Goal: Obtain resource: Obtain resource

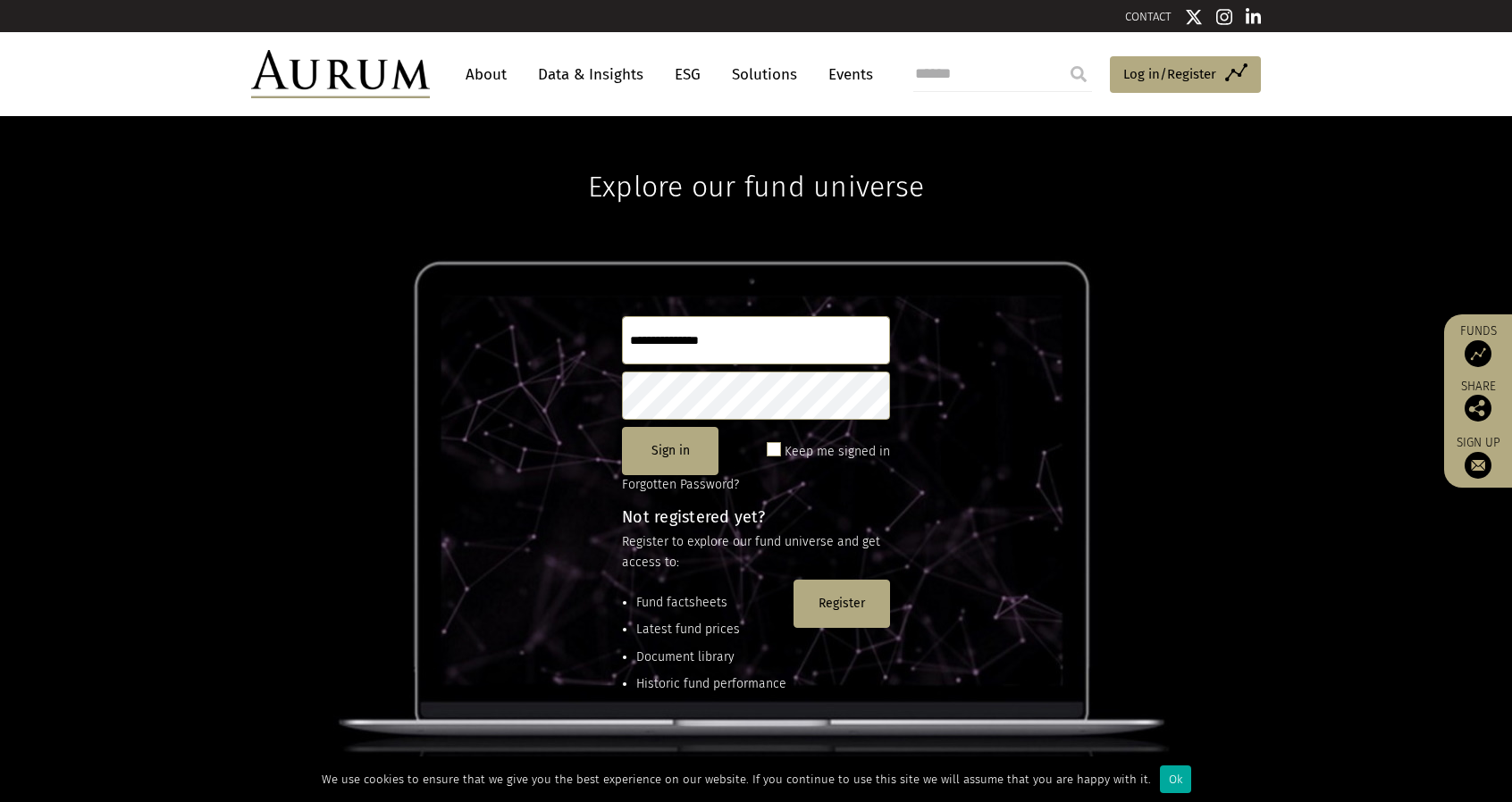
type input "**********"
click at [682, 299] on span at bounding box center [773, 450] width 14 height 14
click at [659, 299] on button "Sign in" at bounding box center [670, 451] width 96 height 49
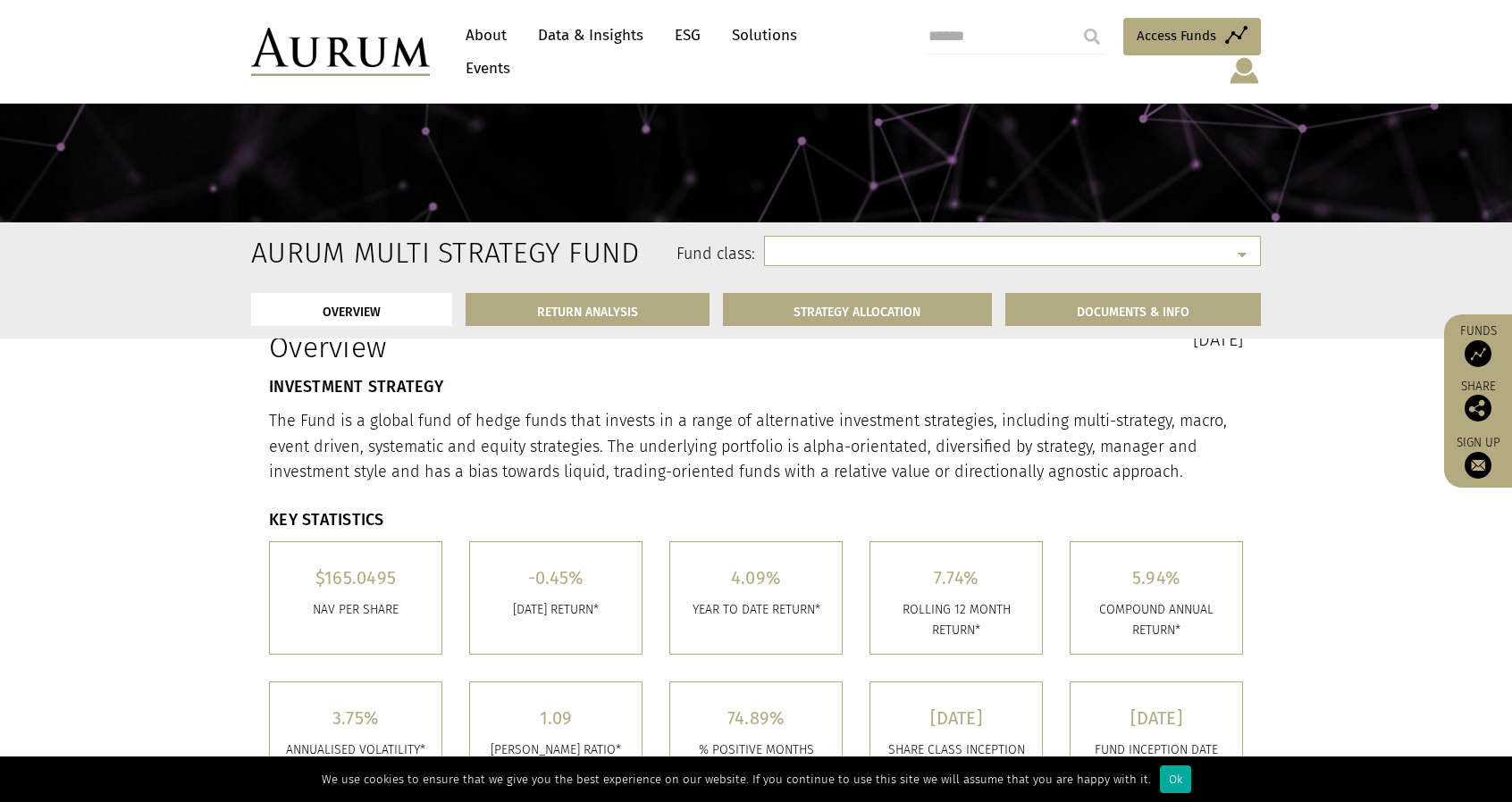
scroll to position [357, 0]
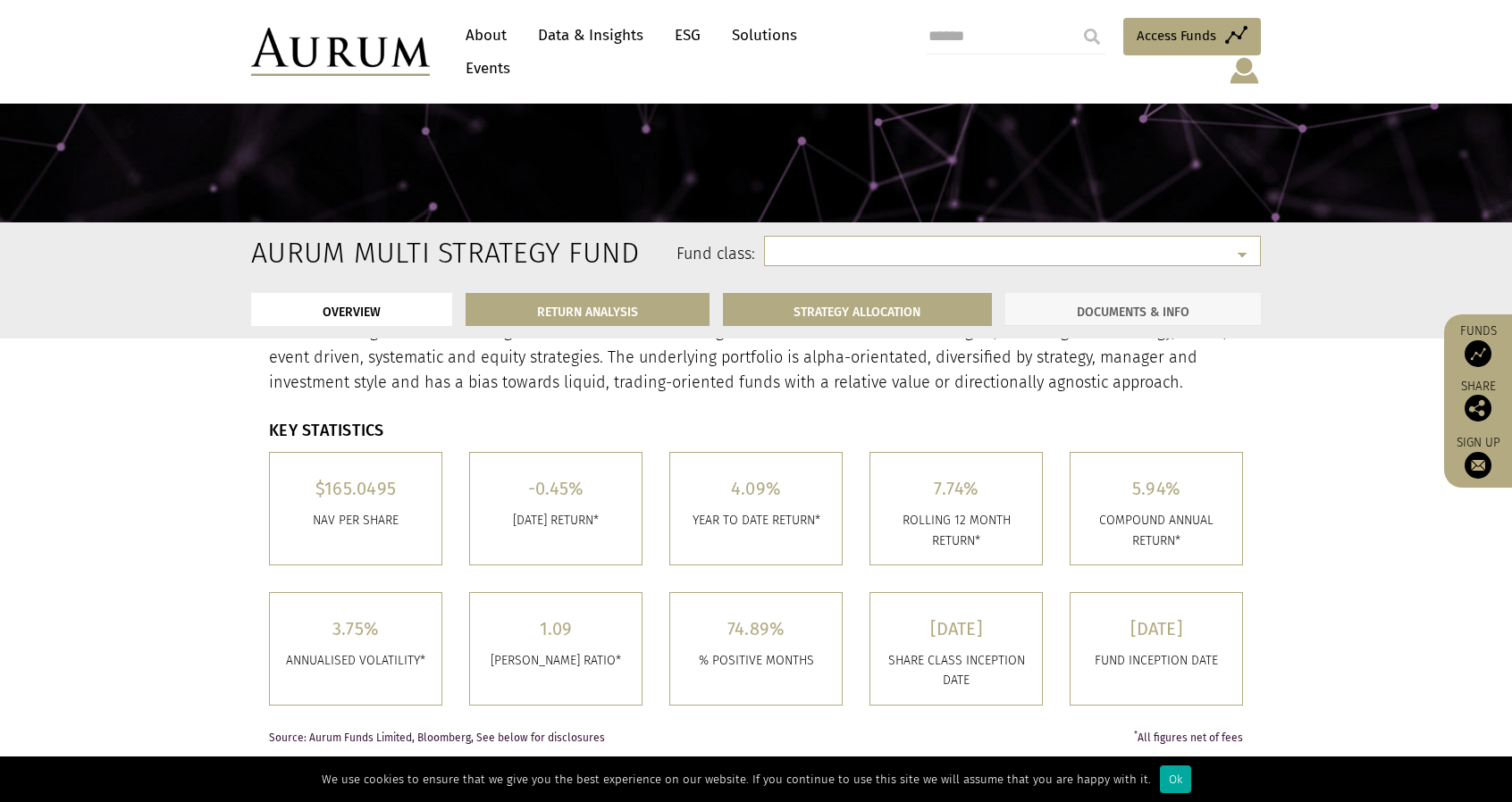
click at [682, 299] on link "DOCUMENTS & INFO" at bounding box center [1133, 309] width 255 height 33
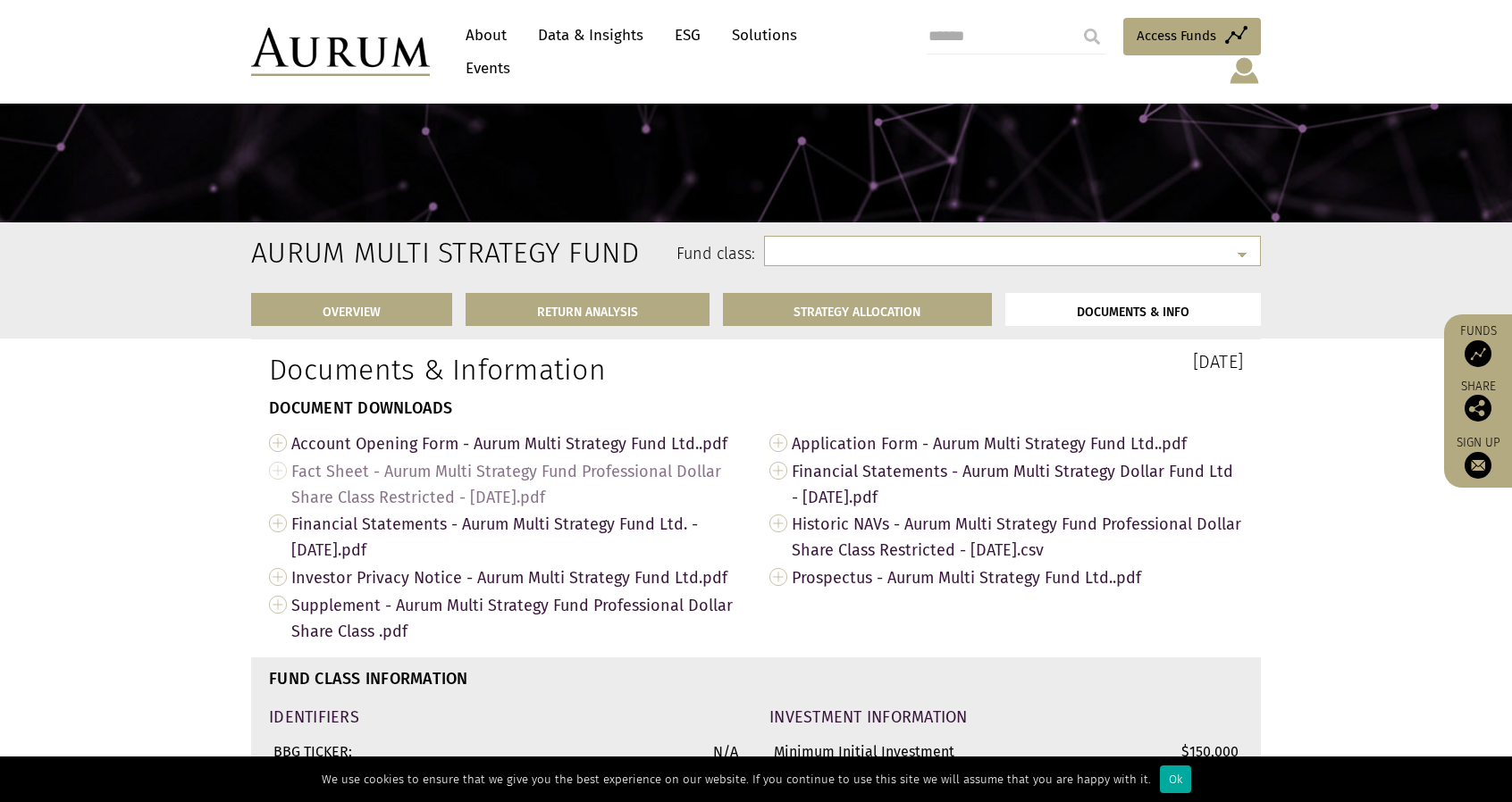
click at [283, 299] on link "Fact Sheet - Aurum Multi Strategy Fund Professional Dollar Share Class Restrict…" at bounding box center [505, 484] width 474 height 54
